Goal: Information Seeking & Learning: Learn about a topic

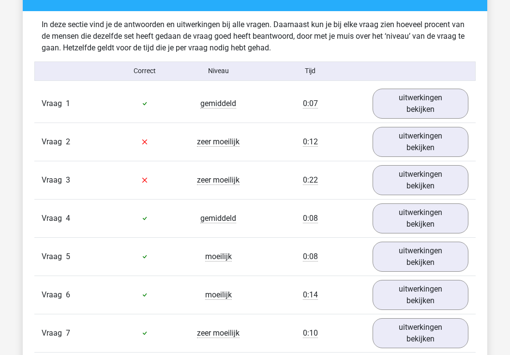
scroll to position [815, 0]
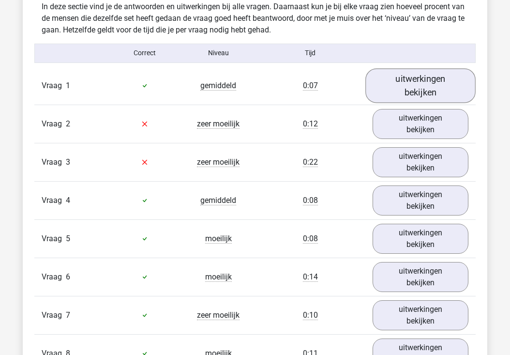
click at [393, 89] on link "uitwerkingen bekijken" at bounding box center [420, 85] width 110 height 34
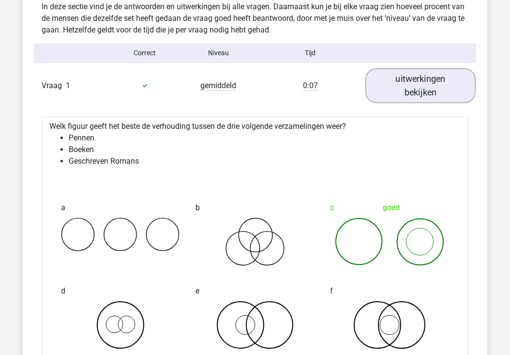
click at [393, 91] on link "uitwerkingen bekijken" at bounding box center [420, 85] width 110 height 34
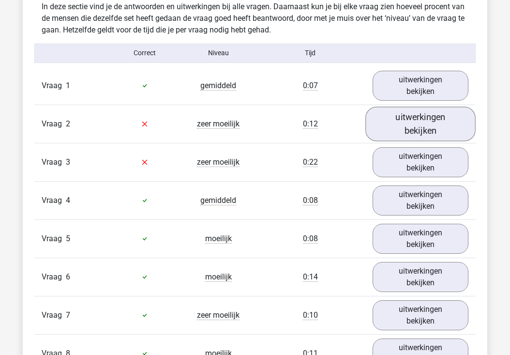
click at [400, 132] on link "uitwerkingen bekijken" at bounding box center [420, 123] width 110 height 34
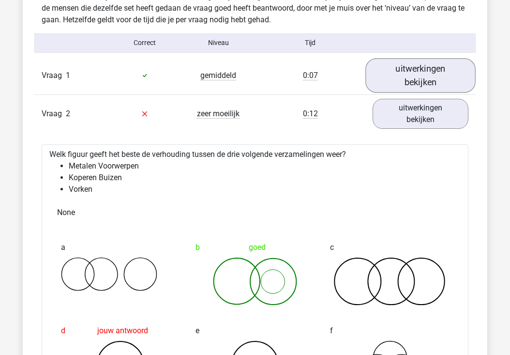
scroll to position [825, 0]
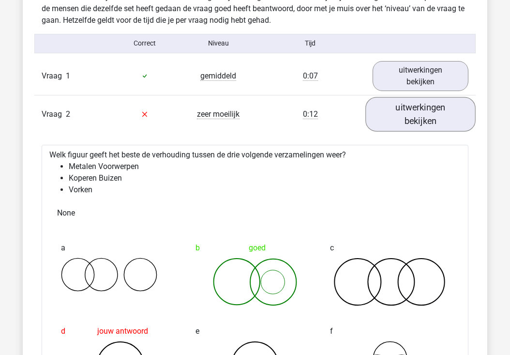
click at [397, 110] on link "uitwerkingen bekijken" at bounding box center [420, 114] width 110 height 34
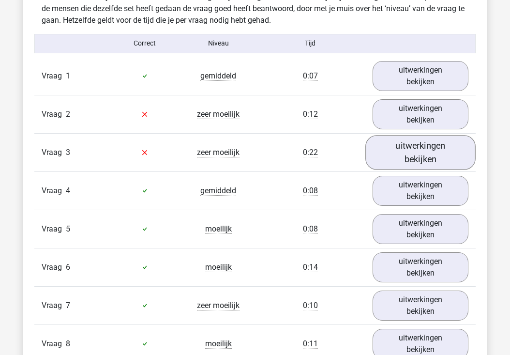
click at [406, 156] on link "uitwerkingen bekijken" at bounding box center [420, 152] width 110 height 34
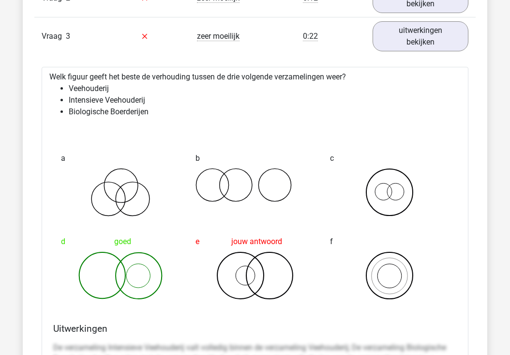
scroll to position [939, 0]
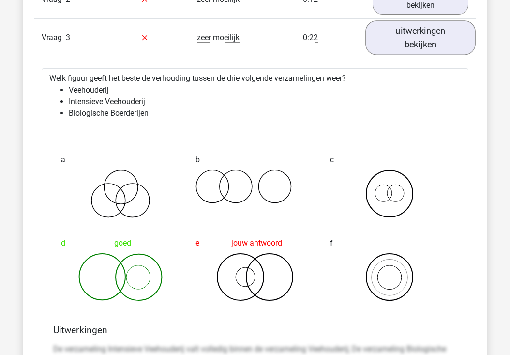
click at [418, 41] on link "uitwerkingen bekijken" at bounding box center [420, 37] width 110 height 34
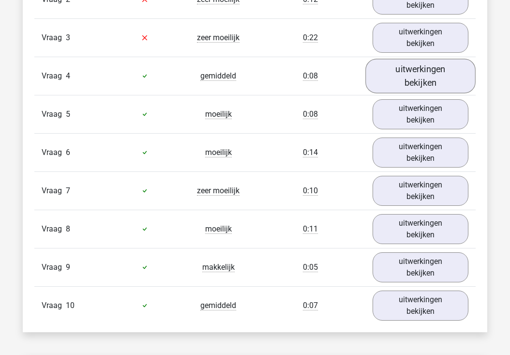
click at [407, 76] on link "uitwerkingen bekijken" at bounding box center [420, 76] width 110 height 34
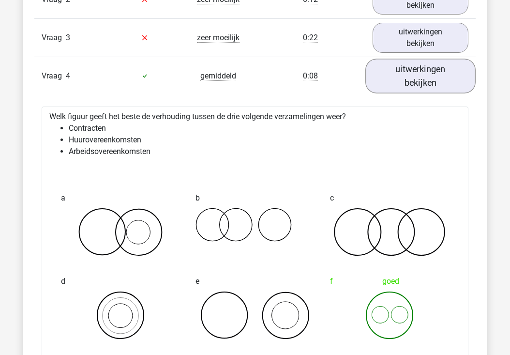
click at [407, 76] on link "uitwerkingen bekijken" at bounding box center [420, 76] width 110 height 34
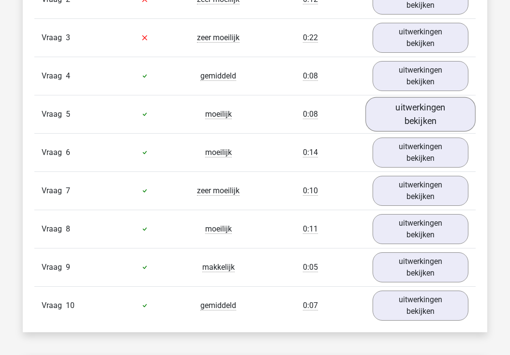
click at [412, 123] on link "uitwerkingen bekijken" at bounding box center [420, 114] width 110 height 34
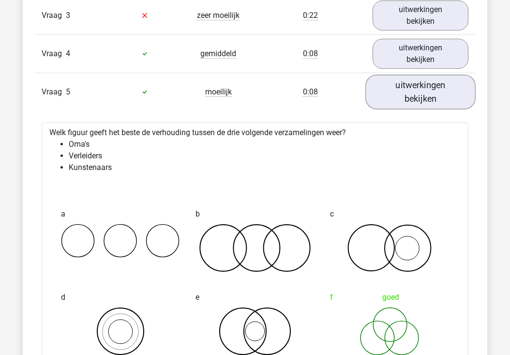
scroll to position [967, 0]
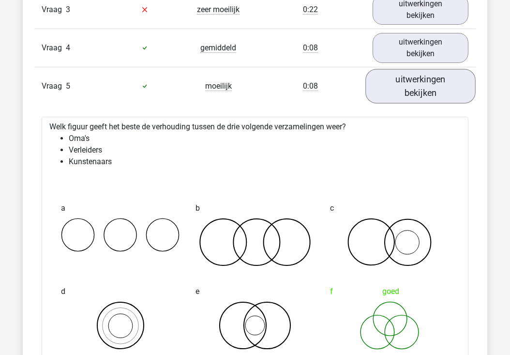
click at [414, 96] on link "uitwerkingen bekijken" at bounding box center [420, 86] width 110 height 34
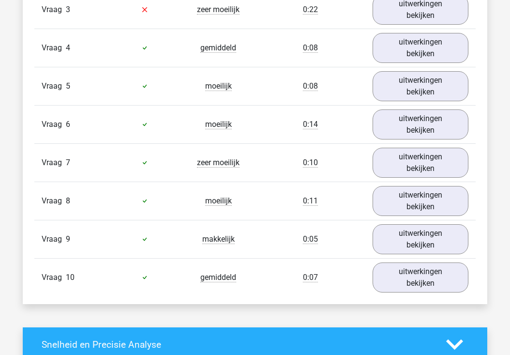
click at [417, 141] on div "Vraag 6 moeilijk 0:14 uitwerkingen bekijken" at bounding box center [254, 124] width 441 height 38
click at [415, 130] on link "uitwerkingen bekijken" at bounding box center [420, 124] width 110 height 34
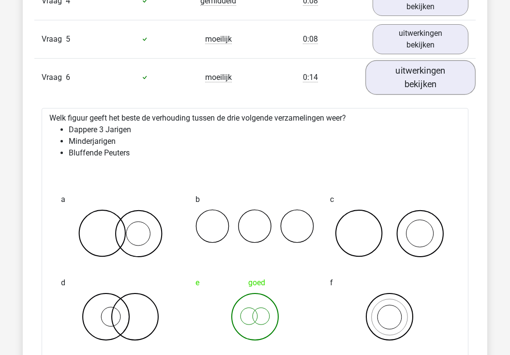
scroll to position [1016, 0]
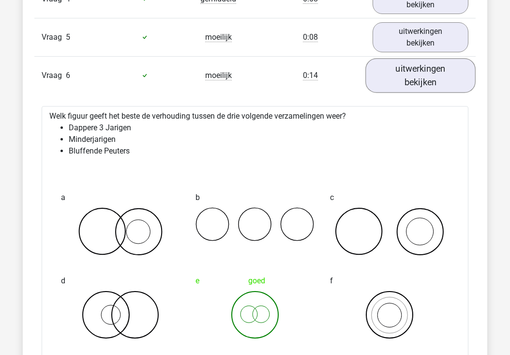
click at [418, 71] on link "uitwerkingen bekijken" at bounding box center [420, 75] width 110 height 34
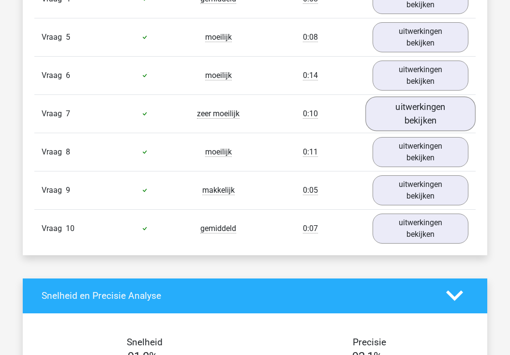
click at [419, 117] on link "uitwerkingen bekijken" at bounding box center [420, 113] width 110 height 34
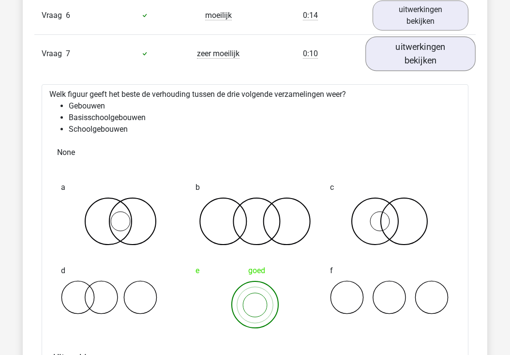
scroll to position [1078, 0]
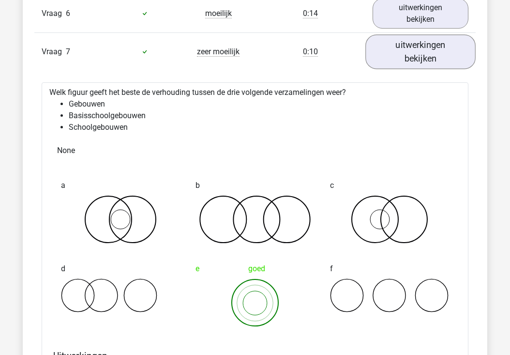
click at [416, 61] on link "uitwerkingen bekijken" at bounding box center [420, 51] width 110 height 34
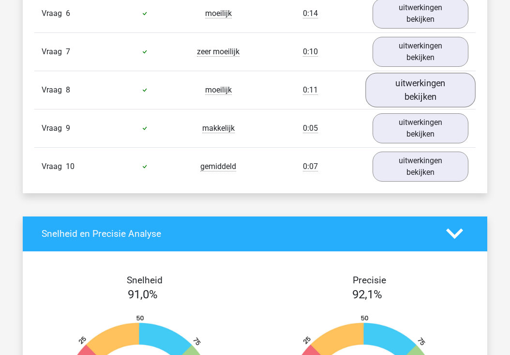
click at [417, 91] on link "uitwerkingen bekijken" at bounding box center [420, 90] width 110 height 34
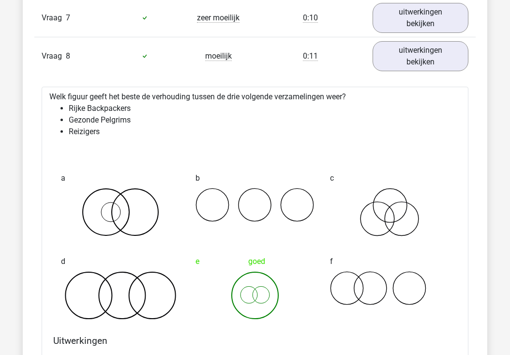
scroll to position [1115, 0]
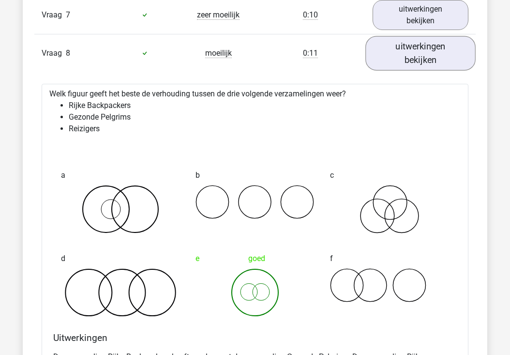
click at [422, 52] on link "uitwerkingen bekijken" at bounding box center [420, 53] width 110 height 34
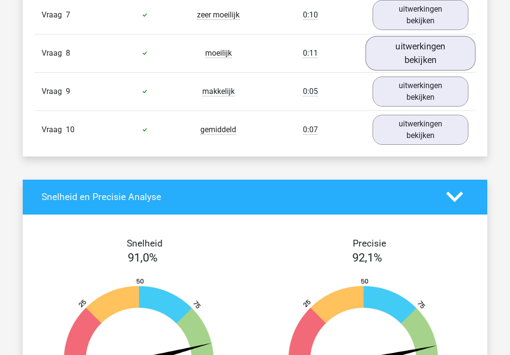
click at [415, 57] on link "uitwerkingen bekijken" at bounding box center [420, 53] width 110 height 34
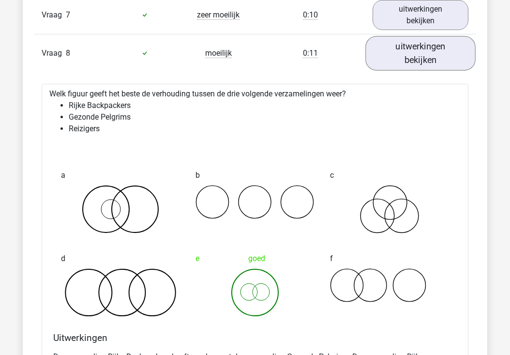
click at [415, 58] on link "uitwerkingen bekijken" at bounding box center [420, 53] width 110 height 34
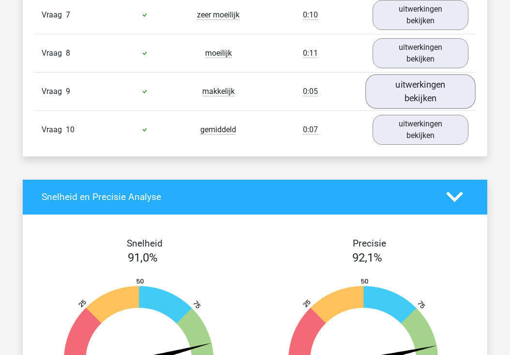
click at [416, 89] on link "uitwerkingen bekijken" at bounding box center [420, 91] width 110 height 34
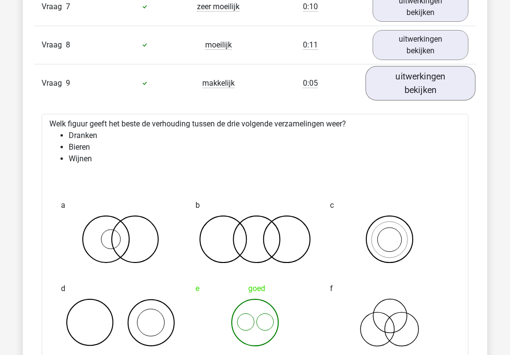
scroll to position [1124, 0]
click at [415, 91] on link "uitwerkingen bekijken" at bounding box center [420, 82] width 110 height 34
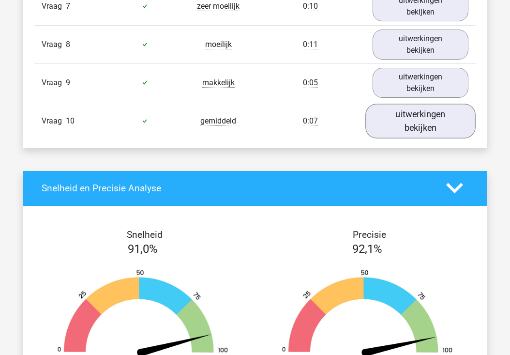
click at [414, 106] on link "uitwerkingen bekijken" at bounding box center [420, 121] width 110 height 34
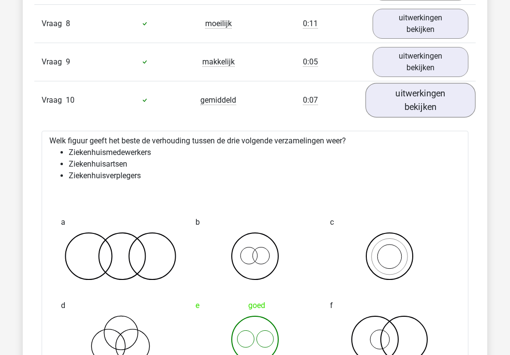
scroll to position [1146, 0]
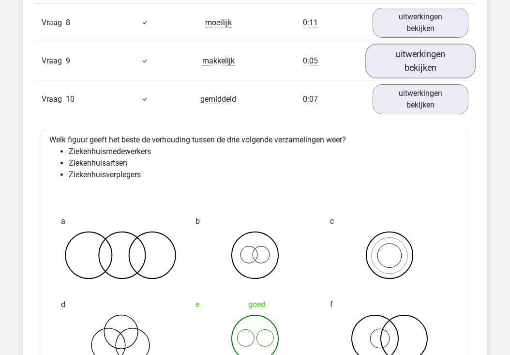
click at [409, 66] on link "uitwerkingen bekijken" at bounding box center [420, 61] width 110 height 34
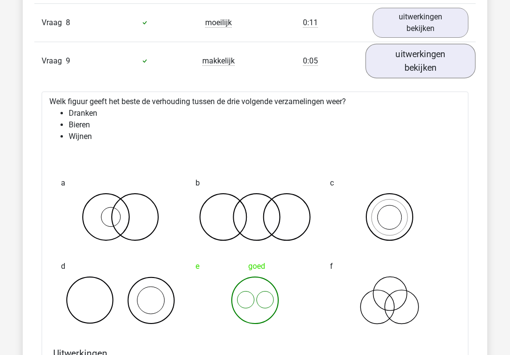
click at [409, 66] on link "uitwerkingen bekijken" at bounding box center [420, 61] width 110 height 34
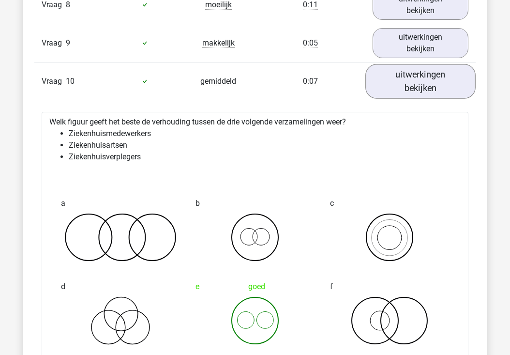
scroll to position [1165, 0]
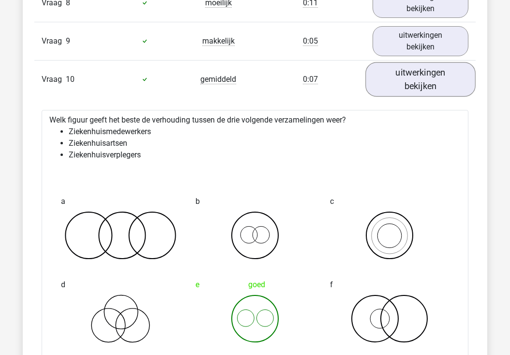
click at [411, 83] on link "uitwerkingen bekijken" at bounding box center [420, 79] width 110 height 34
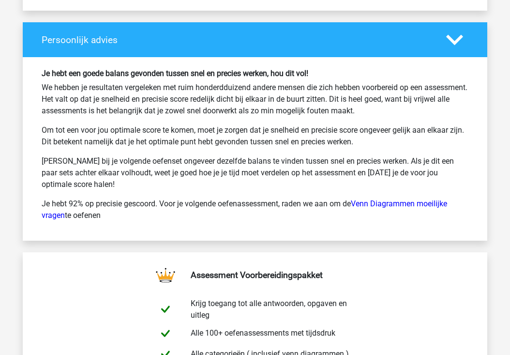
scroll to position [1589, 0]
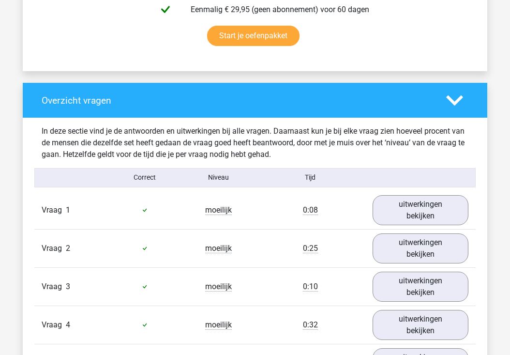
scroll to position [717, 0]
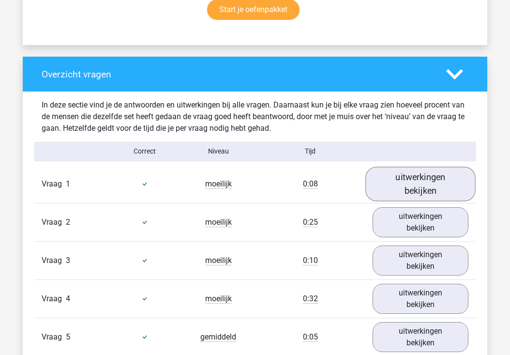
drag, startPoint x: 273, startPoint y: 260, endPoint x: 403, endPoint y: 184, distance: 150.7
click at [403, 184] on link "uitwerkingen bekijken" at bounding box center [420, 183] width 110 height 34
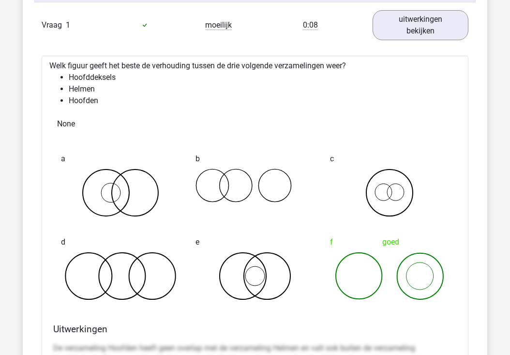
scroll to position [887, 0]
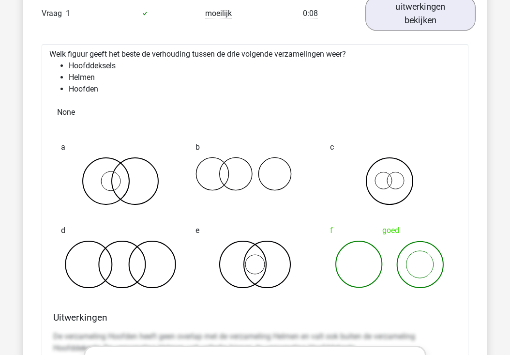
drag, startPoint x: 403, startPoint y: 184, endPoint x: 422, endPoint y: 16, distance: 168.5
click at [422, 16] on link "uitwerkingen bekijken" at bounding box center [420, 13] width 110 height 34
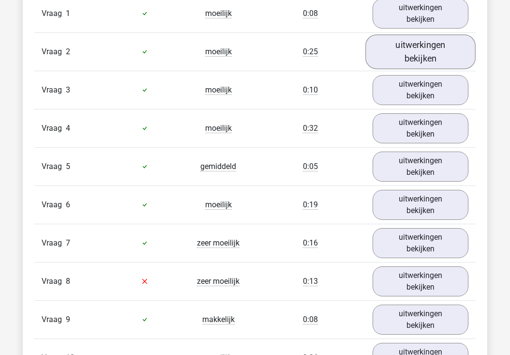
drag, startPoint x: 422, startPoint y: 16, endPoint x: 418, endPoint y: 52, distance: 36.0
click at [418, 52] on link "uitwerkingen bekijken" at bounding box center [420, 51] width 110 height 34
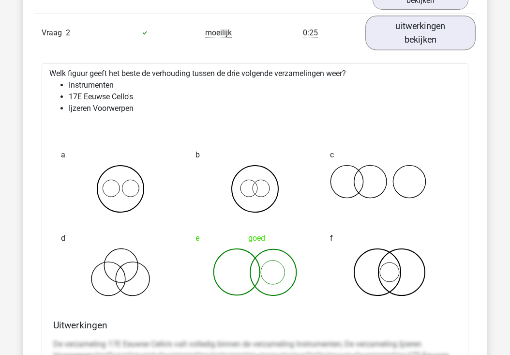
scroll to position [909, 0]
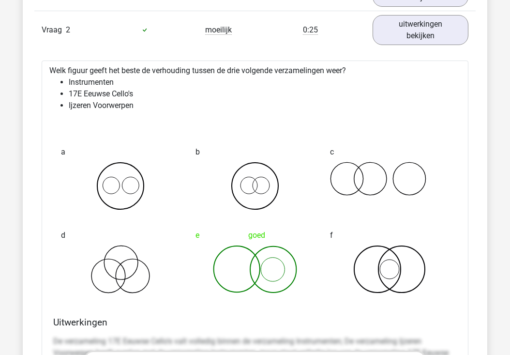
click at [409, 30] on link "uitwerkingen bekijken" at bounding box center [421, 30] width 96 height 30
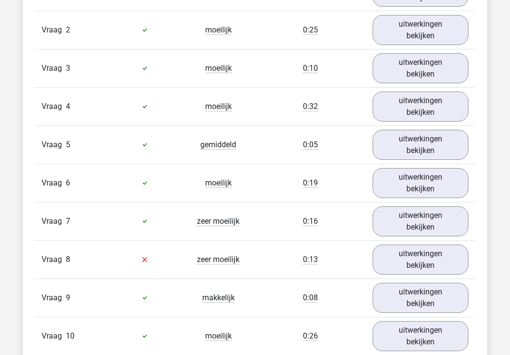
click at [408, 67] on link "uitwerkingen bekijken" at bounding box center [421, 68] width 96 height 30
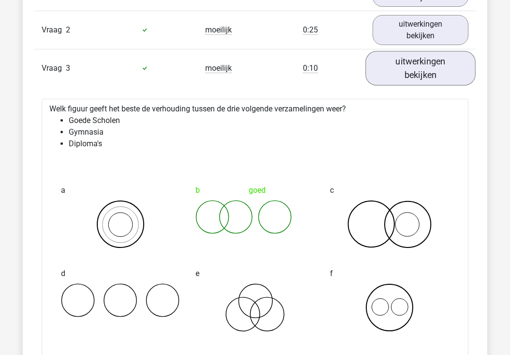
drag, startPoint x: 413, startPoint y: 86, endPoint x: 408, endPoint y: 72, distance: 15.3
click at [408, 72] on link "uitwerkingen bekijken" at bounding box center [420, 68] width 110 height 34
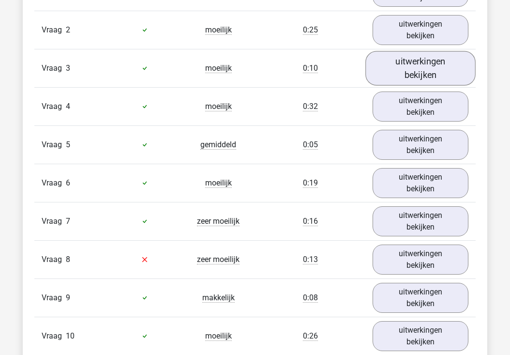
click at [407, 110] on link "uitwerkingen bekijken" at bounding box center [421, 106] width 96 height 30
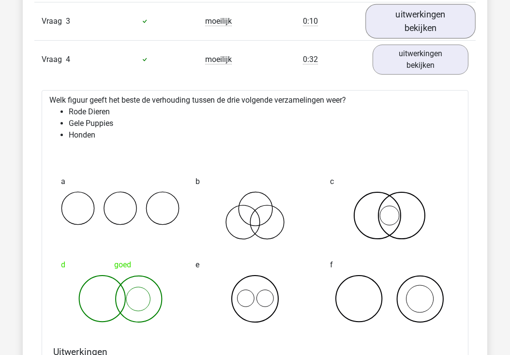
scroll to position [958, 0]
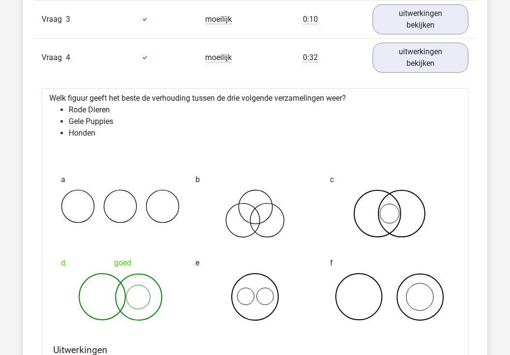
click at [406, 66] on link "uitwerkingen bekijken" at bounding box center [421, 58] width 96 height 30
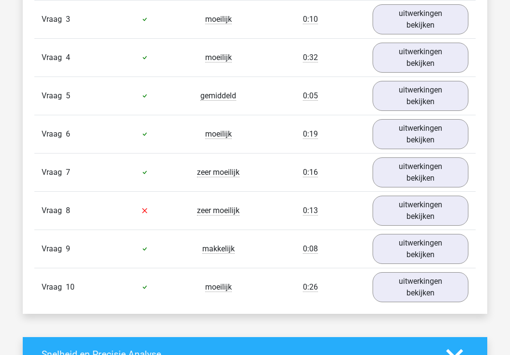
click at [404, 92] on link "uitwerkingen bekijken" at bounding box center [421, 96] width 96 height 30
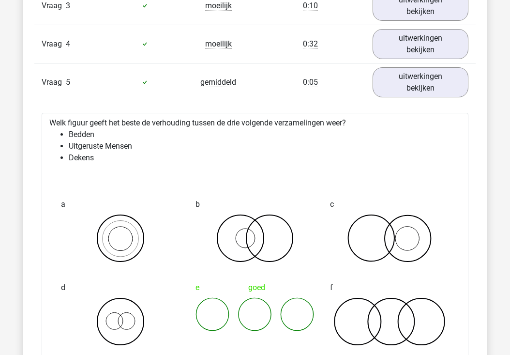
scroll to position [975, 0]
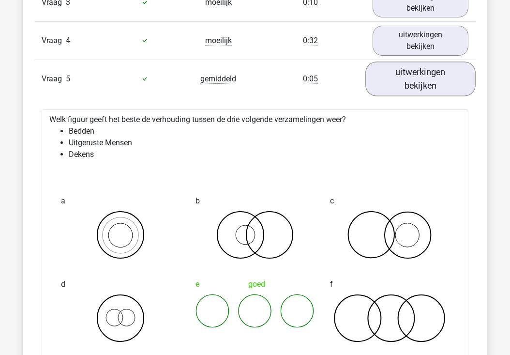
click at [404, 87] on link "uitwerkingen bekijken" at bounding box center [420, 78] width 110 height 34
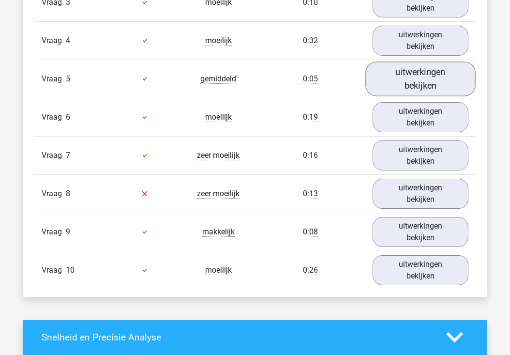
click at [407, 115] on link "uitwerkingen bekijken" at bounding box center [421, 117] width 96 height 30
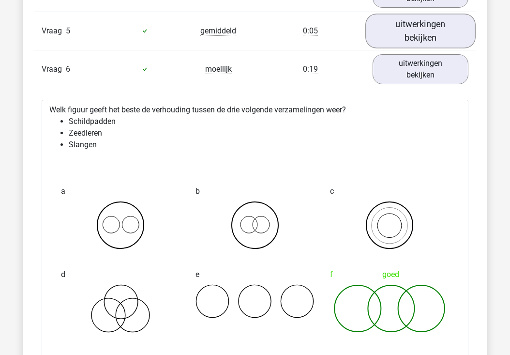
scroll to position [1025, 0]
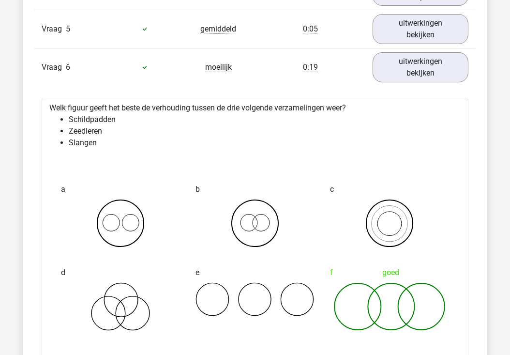
click at [413, 66] on link "uitwerkingen bekijken" at bounding box center [421, 67] width 96 height 30
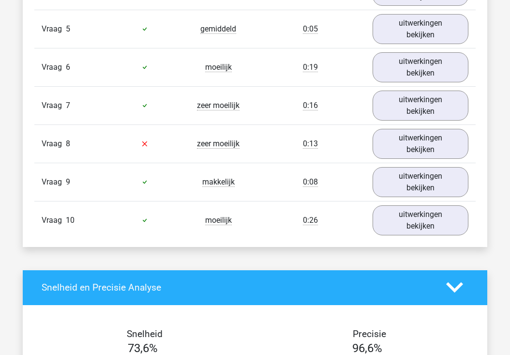
click at [408, 110] on link "uitwerkingen bekijken" at bounding box center [421, 106] width 96 height 30
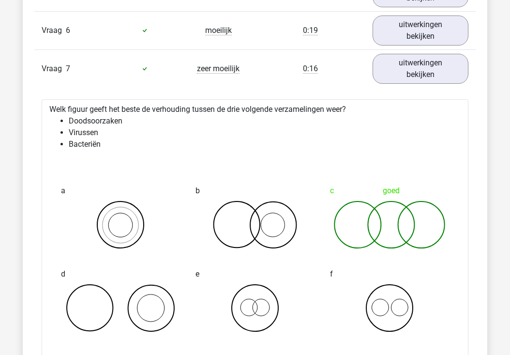
scroll to position [1066, 0]
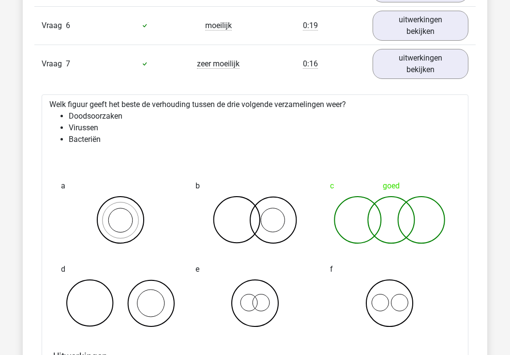
click at [409, 76] on link "uitwerkingen bekijken" at bounding box center [421, 64] width 96 height 30
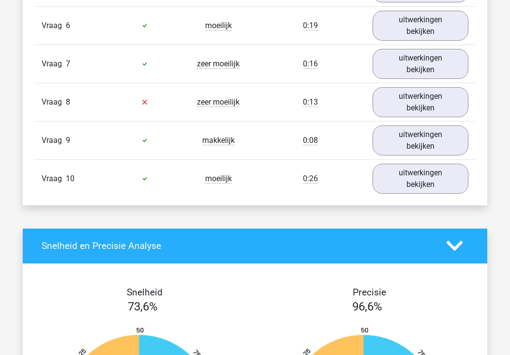
click at [410, 102] on link "uitwerkingen bekijken" at bounding box center [421, 102] width 96 height 30
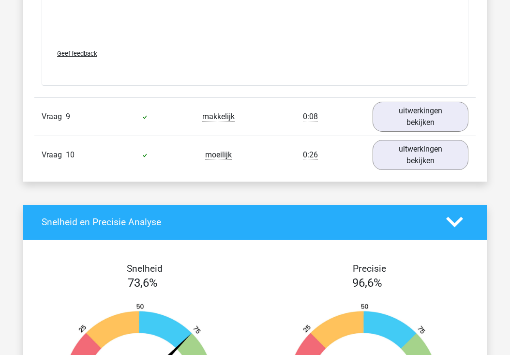
scroll to position [1721, 0]
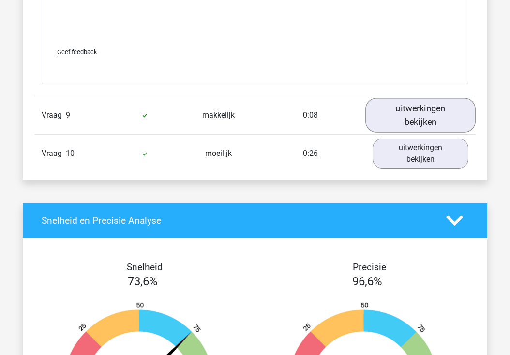
drag, startPoint x: 109, startPoint y: 159, endPoint x: 418, endPoint y: 115, distance: 311.8
click at [418, 115] on link "uitwerkingen bekijken" at bounding box center [420, 115] width 110 height 34
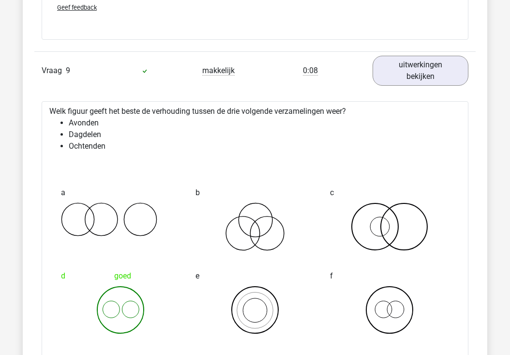
scroll to position [1757, 0]
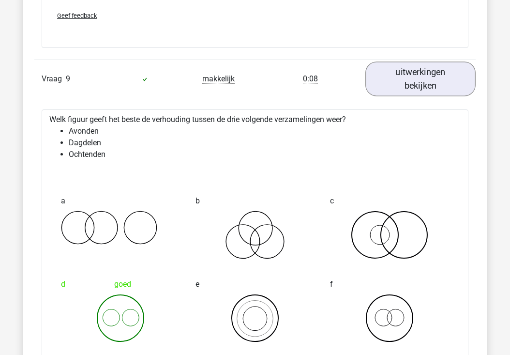
click at [432, 82] on link "uitwerkingen bekijken" at bounding box center [420, 78] width 110 height 34
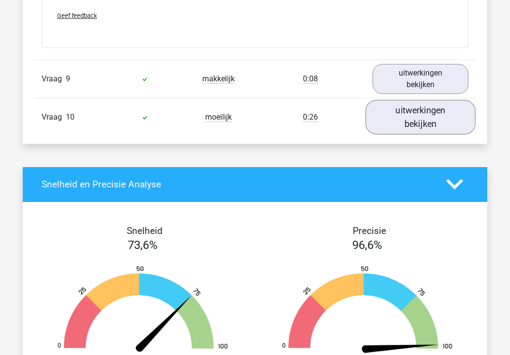
click at [406, 120] on link "uitwerkingen bekijken" at bounding box center [420, 117] width 110 height 34
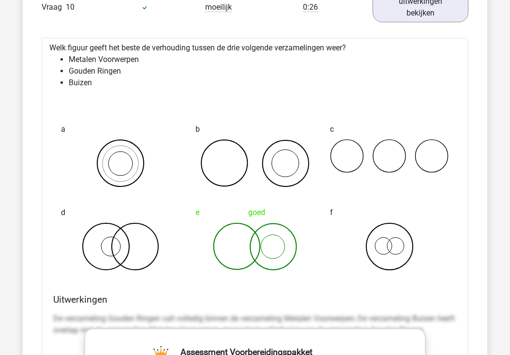
scroll to position [1870, 0]
